Goal: Navigation & Orientation: Find specific page/section

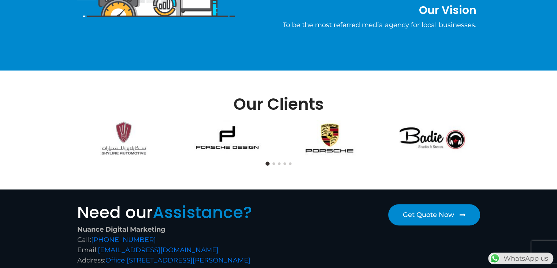
scroll to position [476, 0]
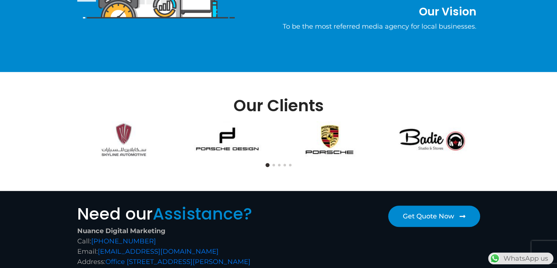
click at [275, 163] on div at bounding box center [279, 164] width 411 height 7
click at [274, 165] on button at bounding box center [274, 164] width 3 height 3
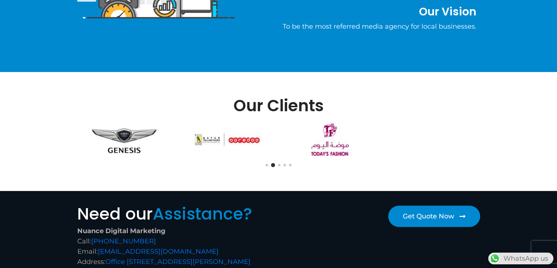
click at [280, 166] on div at bounding box center [279, 164] width 411 height 7
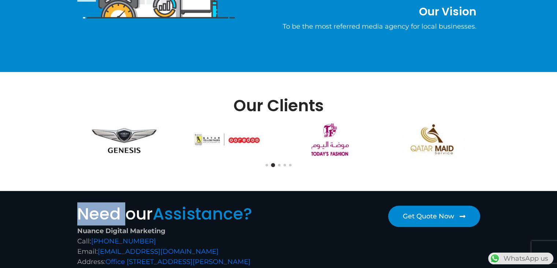
click at [279, 165] on button at bounding box center [279, 164] width 3 height 3
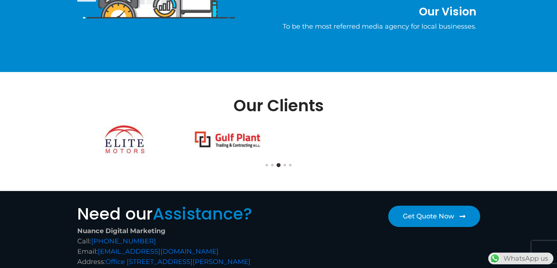
click at [283, 164] on div at bounding box center [279, 164] width 411 height 7
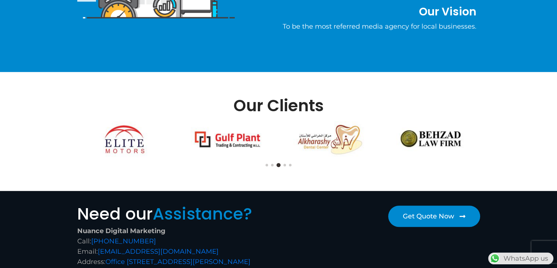
click at [284, 164] on button at bounding box center [285, 164] width 3 height 3
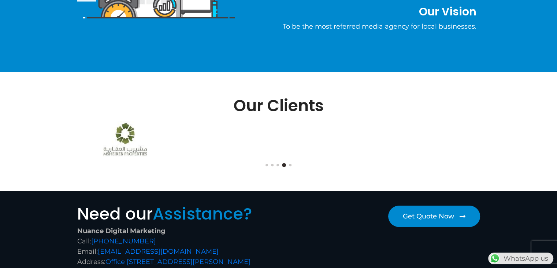
click at [289, 163] on div at bounding box center [279, 164] width 411 height 7
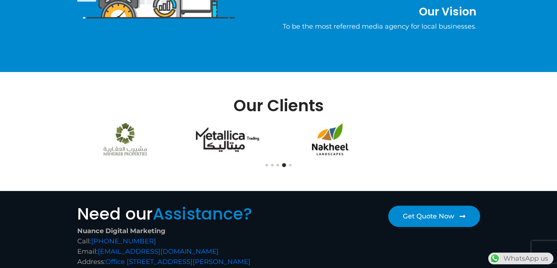
click at [290, 164] on button at bounding box center [290, 164] width 3 height 3
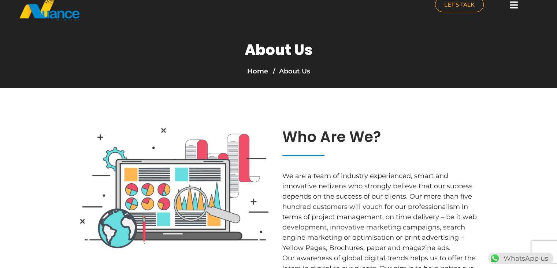
scroll to position [0, 0]
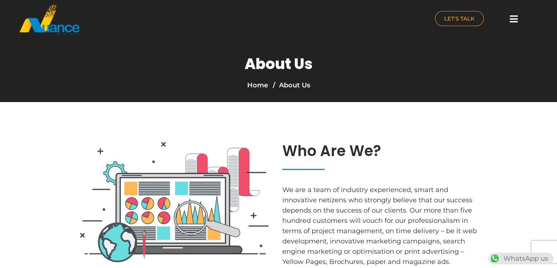
click at [507, 14] on div at bounding box center [514, 19] width 15 height 16
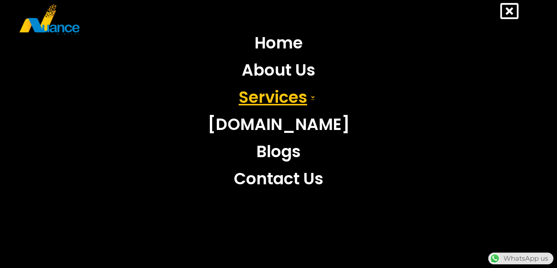
click at [303, 95] on link "Services" at bounding box center [278, 97] width 153 height 27
